Goal: Information Seeking & Learning: Learn about a topic

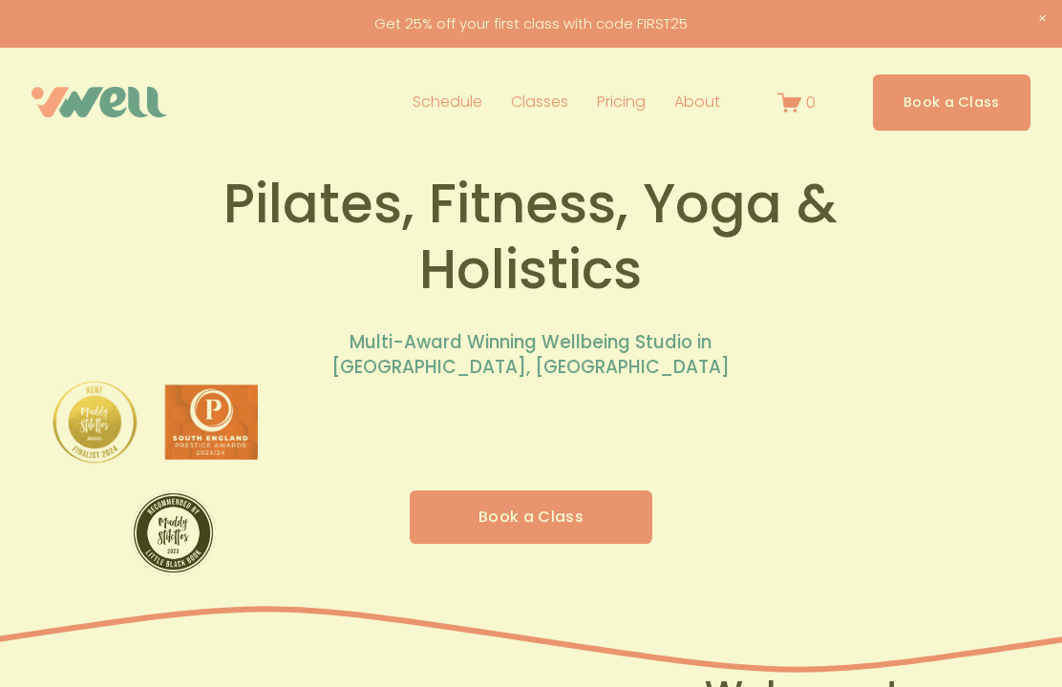
scroll to position [23, 0]
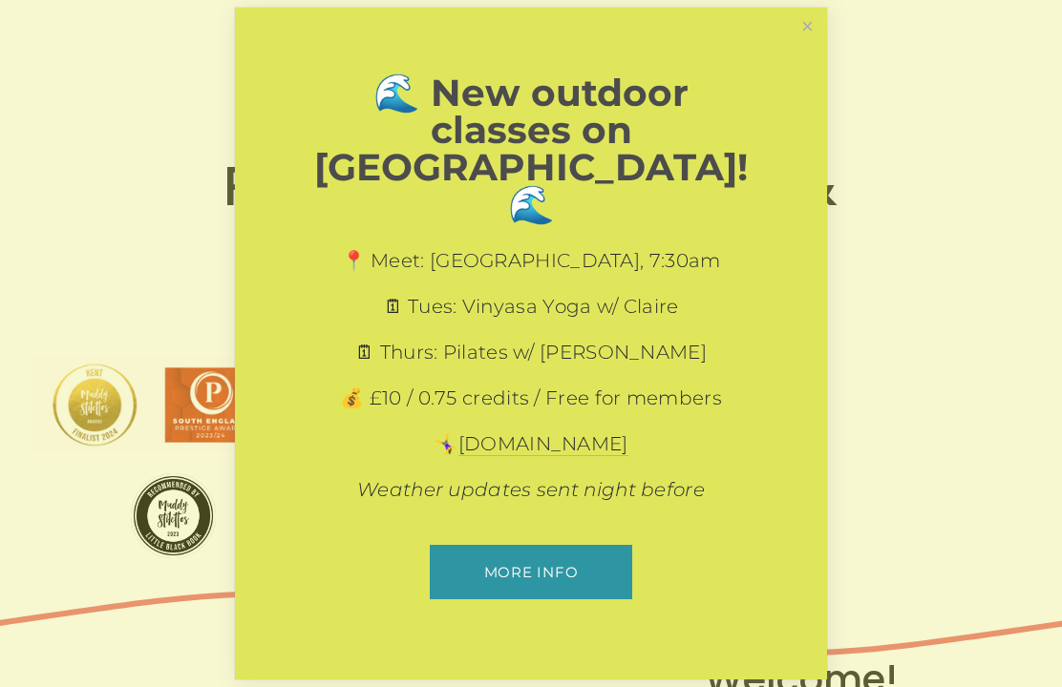
click at [775, 42] on div at bounding box center [531, 343] width 1062 height 687
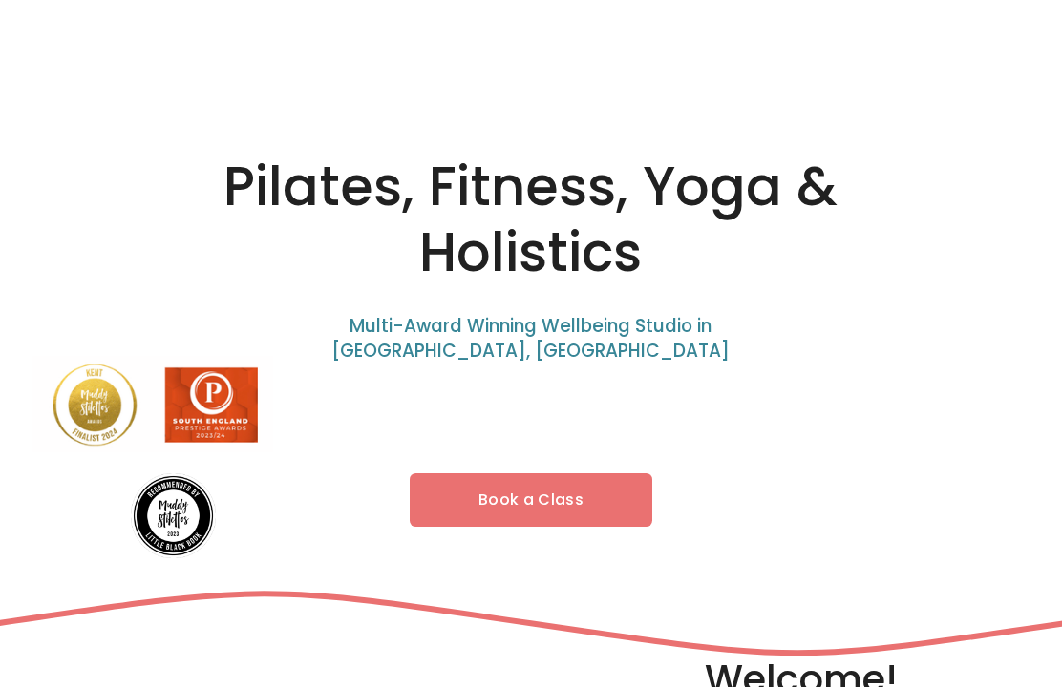
scroll to position [0, 0]
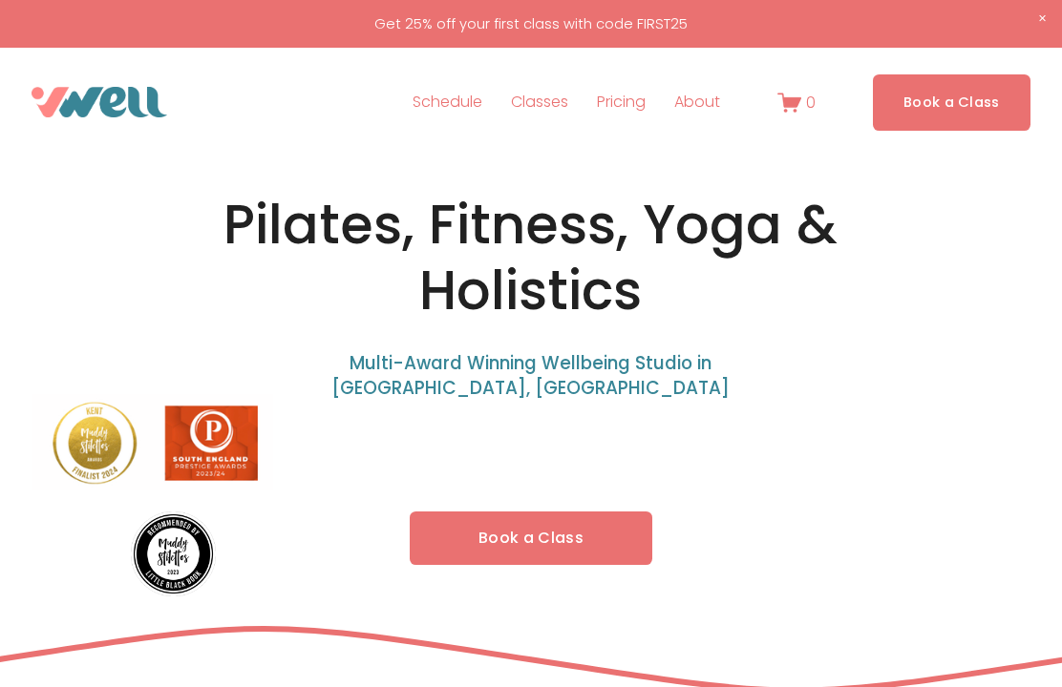
click at [557, 95] on span "Classes" at bounding box center [539, 103] width 57 height 28
click at [560, 97] on span "Classes" at bounding box center [539, 103] width 57 height 28
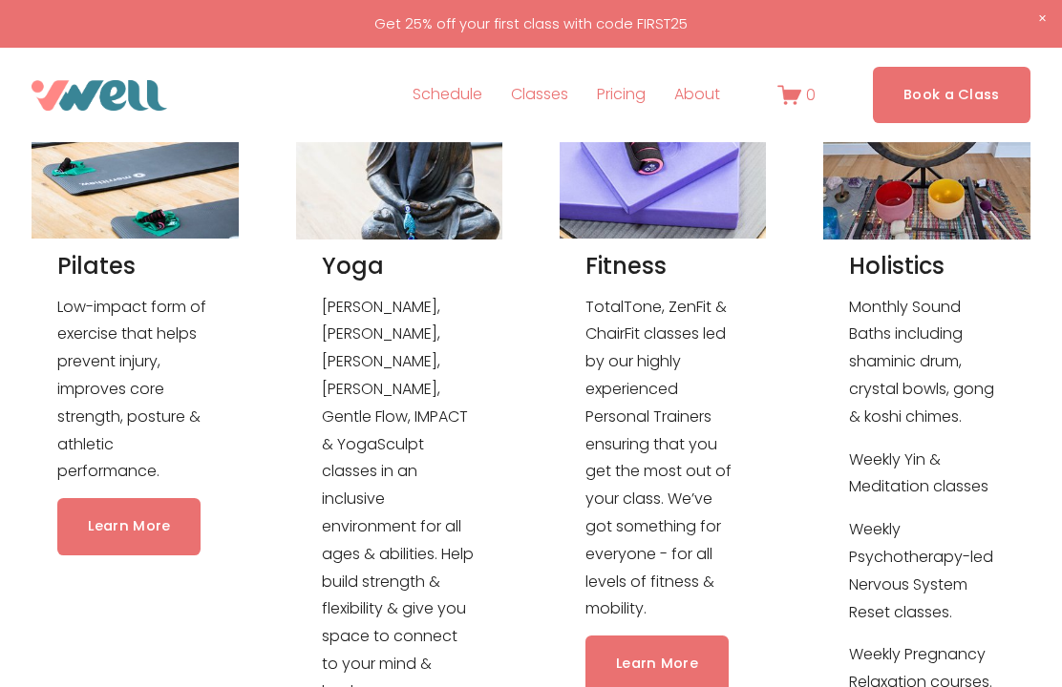
scroll to position [1707, 0]
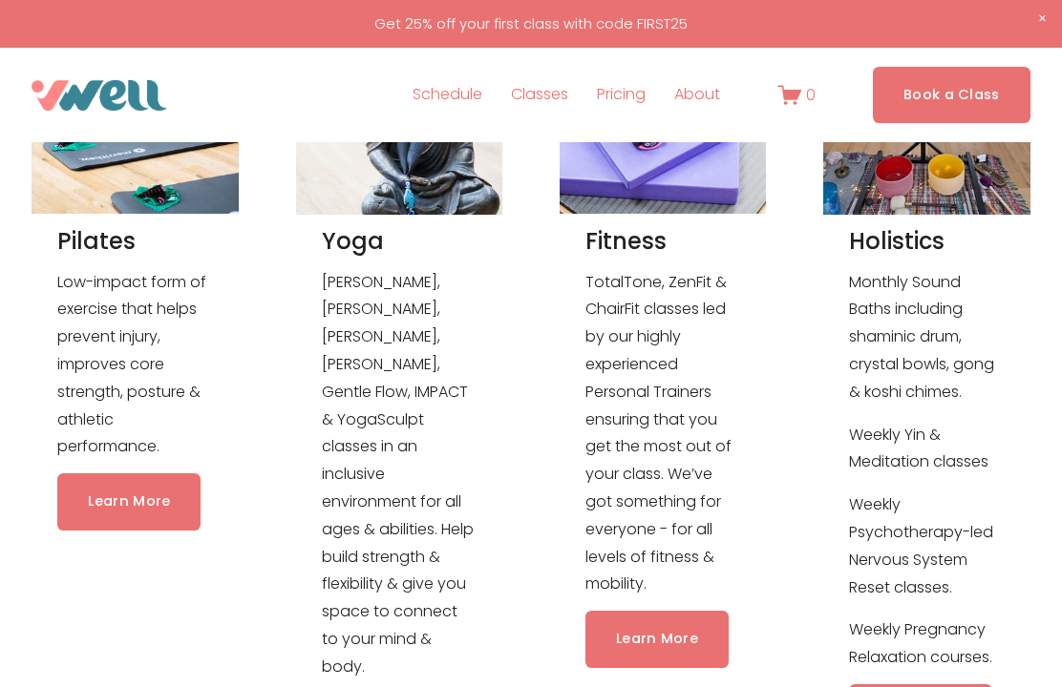
click at [113, 517] on link "Learn More" at bounding box center [128, 502] width 143 height 56
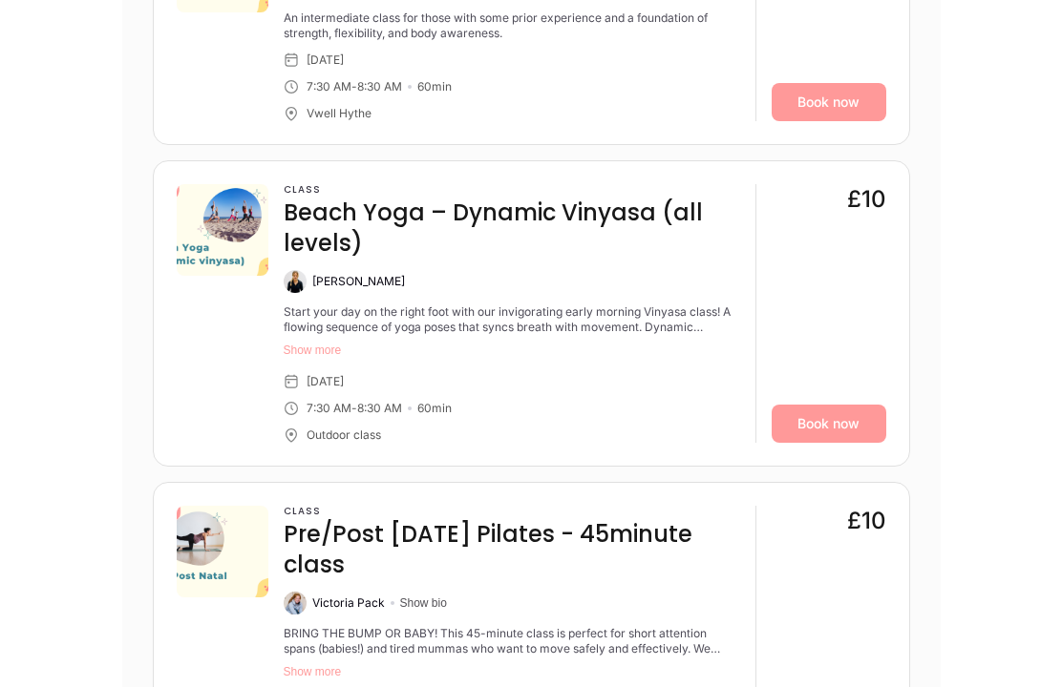
scroll to position [6398, 0]
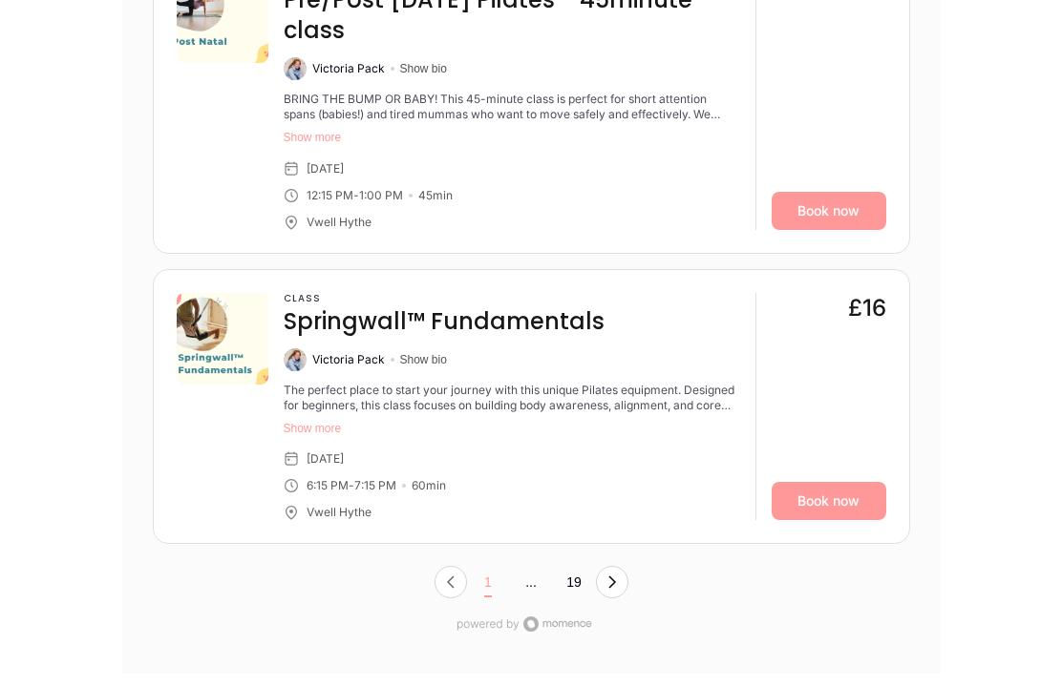
click at [623, 566] on button "Next Page, Page 0" at bounding box center [612, 582] width 32 height 32
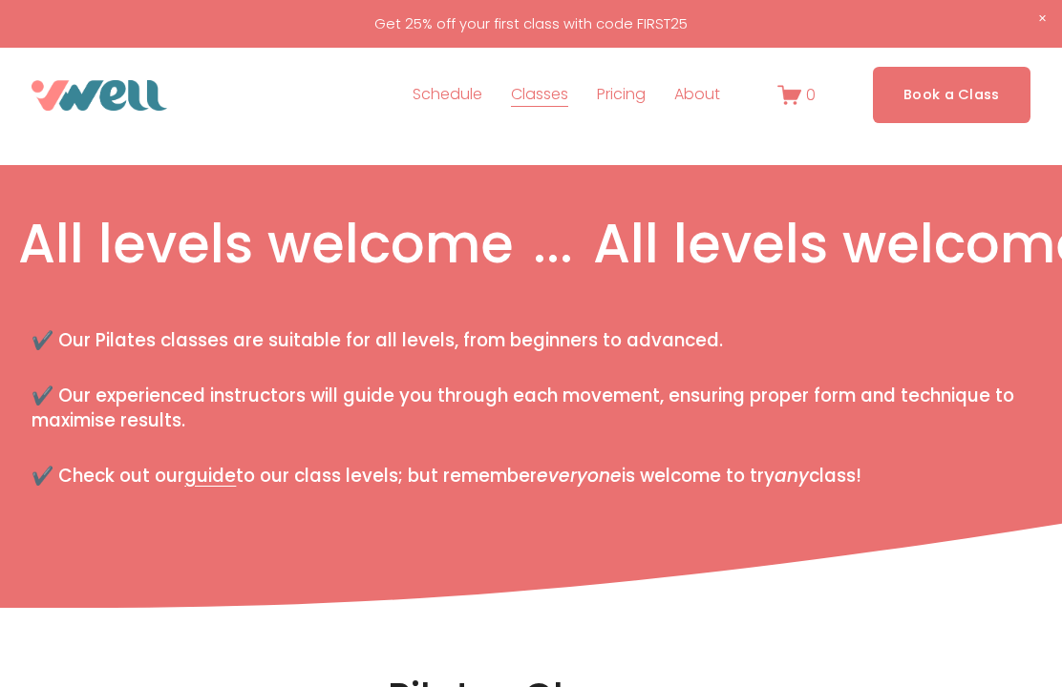
scroll to position [0, 0]
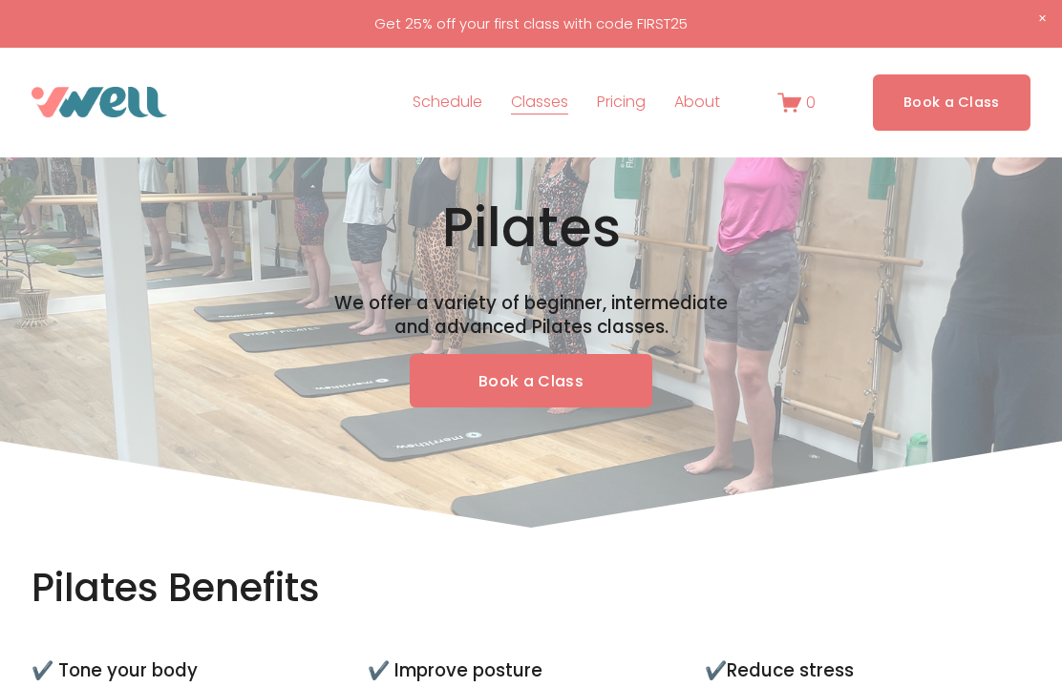
click at [0, 0] on span "Yoga" at bounding box center [0, 0] width 0 height 0
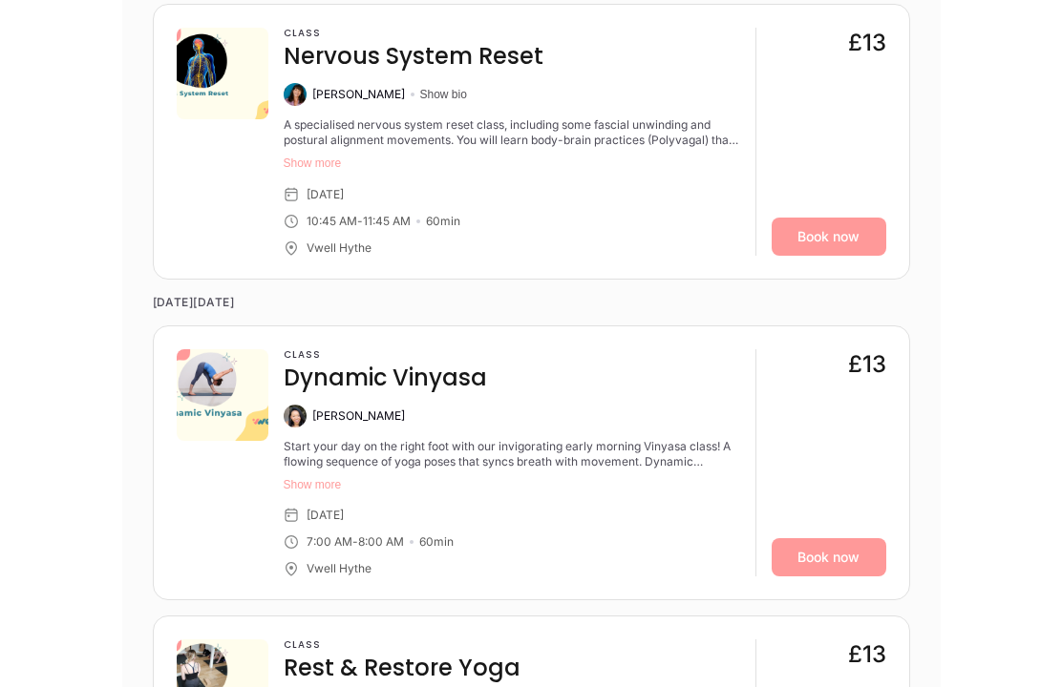
scroll to position [6530, 0]
